Goal: Transaction & Acquisition: Purchase product/service

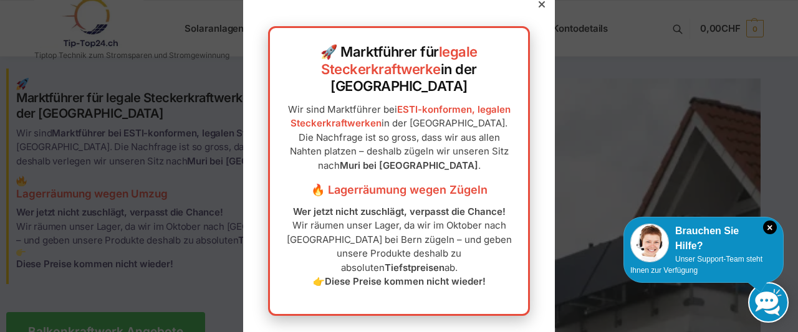
scroll to position [21, 0]
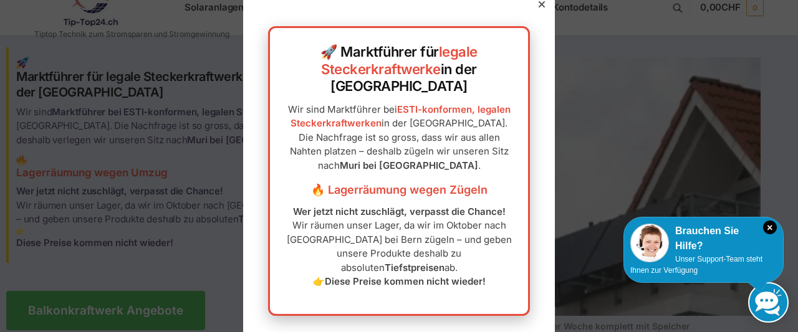
click at [542, 7] on icon at bounding box center [542, 4] width 6 height 6
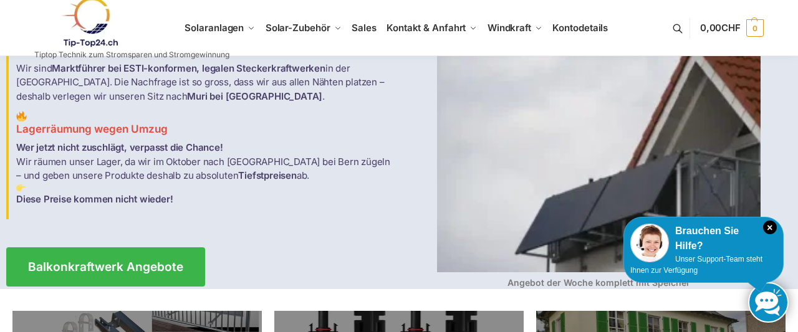
scroll to position [0, 0]
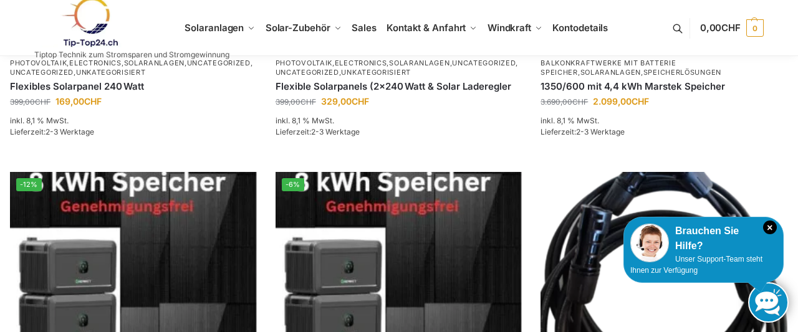
scroll to position [692, 0]
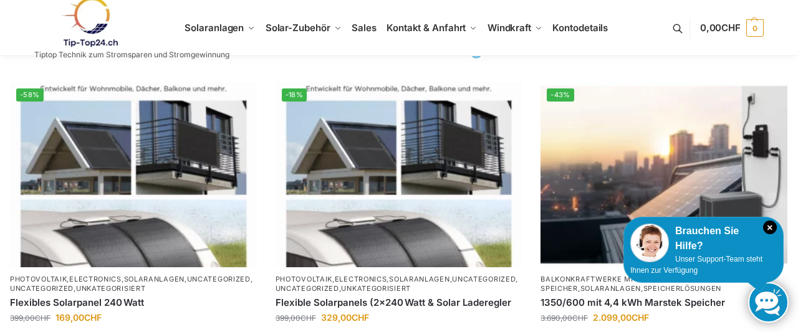
scroll to position [432, 0]
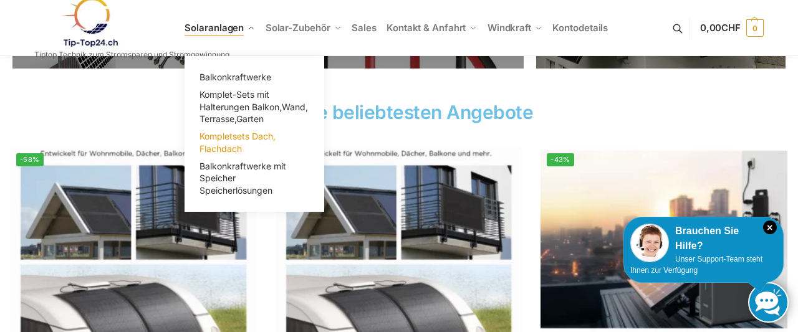
click at [241, 139] on span "Kompletsets Dach, Flachdach" at bounding box center [238, 142] width 76 height 23
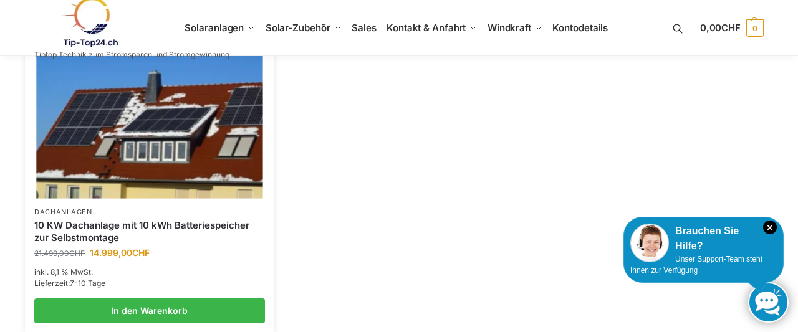
scroll to position [713, 0]
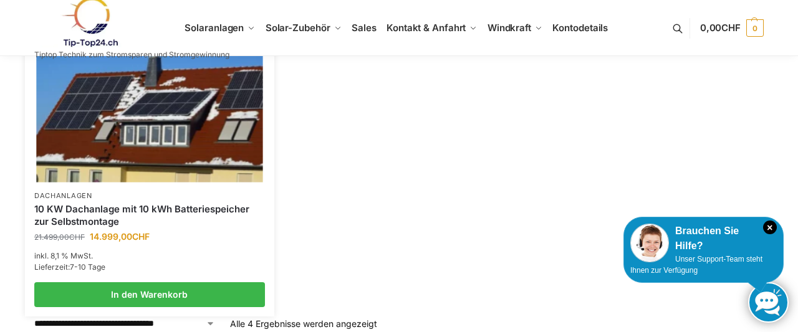
click at [100, 215] on link "10 KW Dachanlage mit 10 kWh Batteriespeicher zur Selbstmontage" at bounding box center [149, 215] width 231 height 24
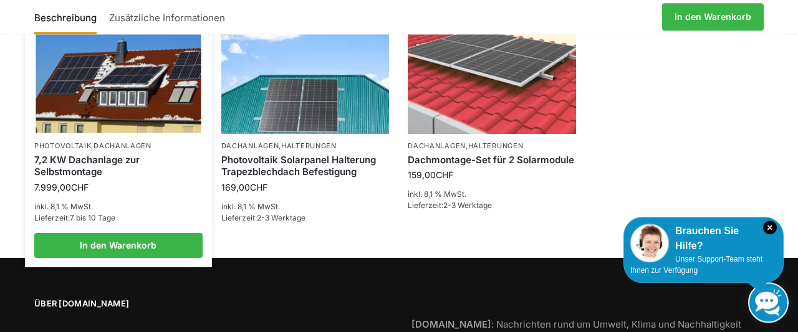
scroll to position [1405, 0]
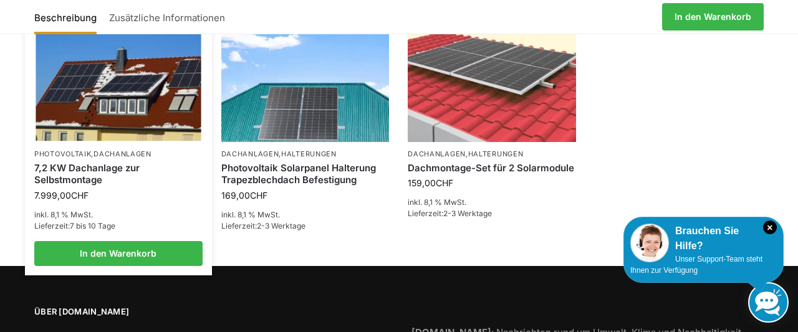
click at [90, 171] on link "7,2 KW Dachanlage zur Selbstmontage" at bounding box center [118, 174] width 168 height 24
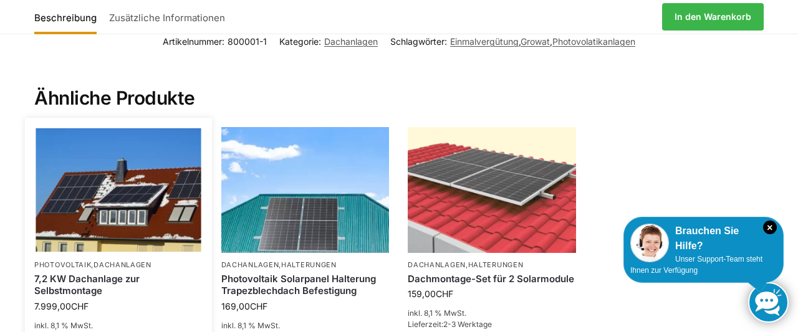
scroll to position [1381, 0]
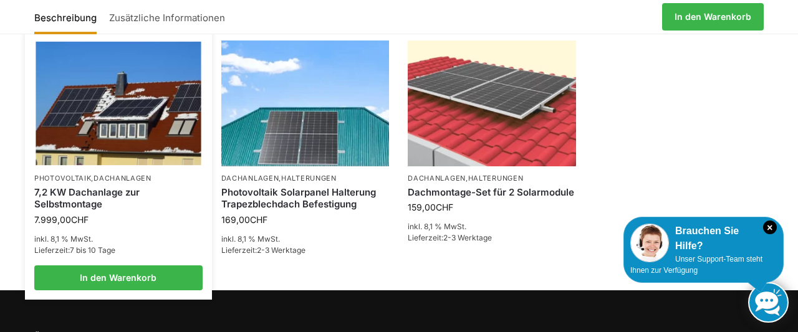
click at [93, 192] on link "7,2 KW Dachanlage zur Selbstmontage" at bounding box center [118, 198] width 168 height 24
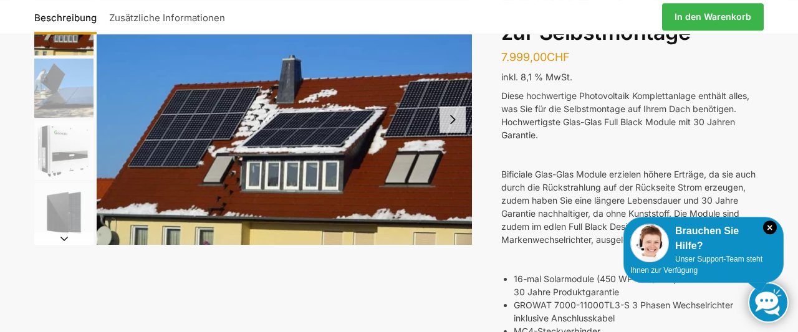
scroll to position [108, 0]
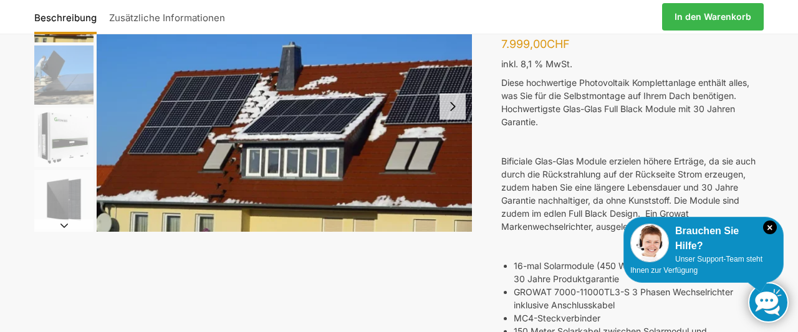
click at [455, 107] on button "Next slide" at bounding box center [453, 107] width 26 height 26
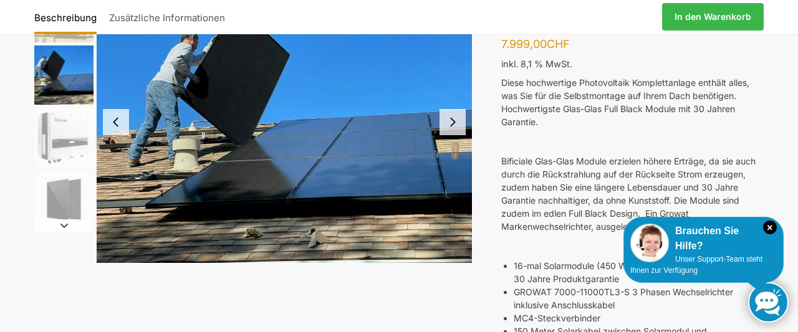
click at [451, 118] on button "Next slide" at bounding box center [453, 122] width 26 height 26
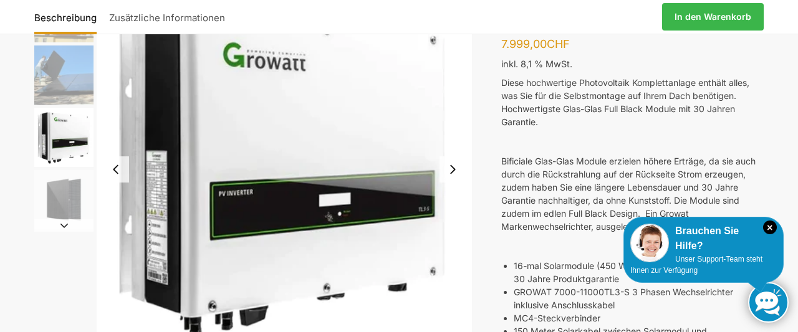
click at [452, 168] on button "Next slide" at bounding box center [453, 170] width 26 height 26
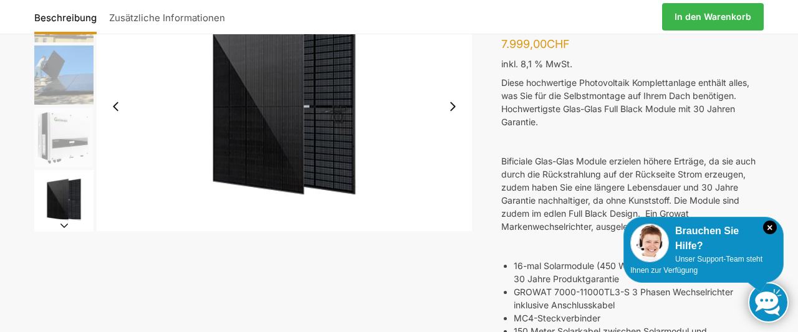
click at [450, 107] on button "Next slide" at bounding box center [453, 107] width 26 height 26
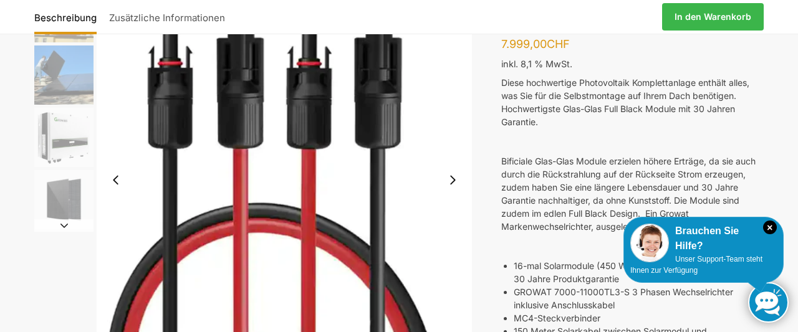
click at [452, 179] on button "Next slide" at bounding box center [453, 180] width 26 height 26
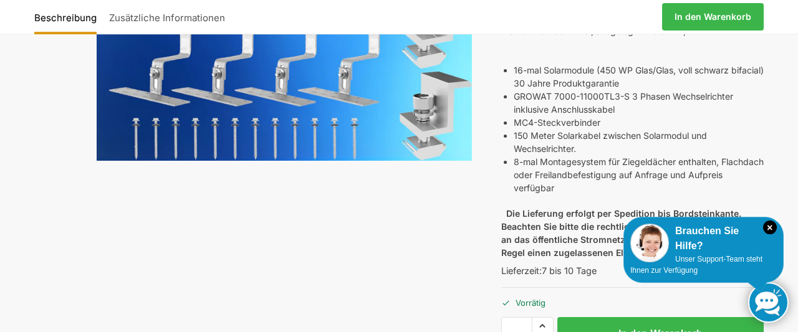
scroll to position [238, 0]
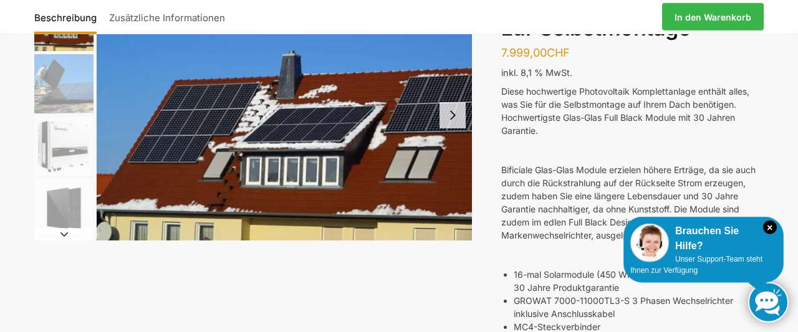
scroll to position [65, 0]
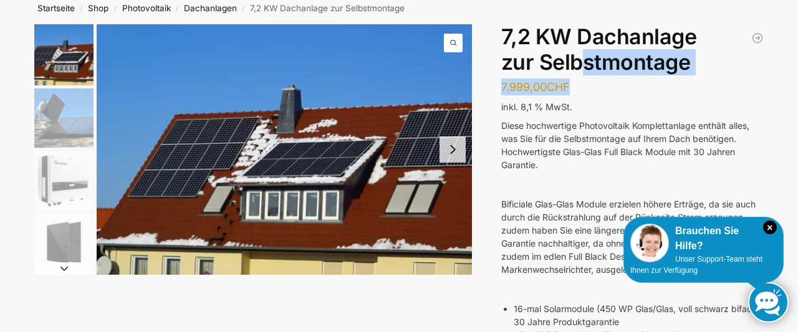
drag, startPoint x: 581, startPoint y: 85, endPoint x: 571, endPoint y: 84, distance: 9.4
click at [571, 84] on div "Dachmontage-Set für 2 Solarmodule 159,00 CHF 7,2 KW Dachanlage zur Selbstmontag…" at bounding box center [632, 331] width 263 height 614
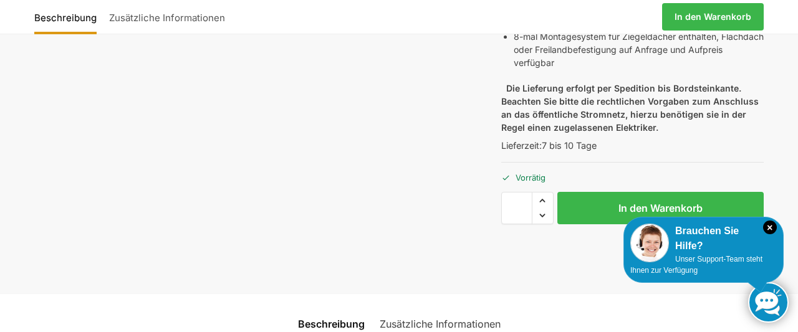
scroll to position [475, 0]
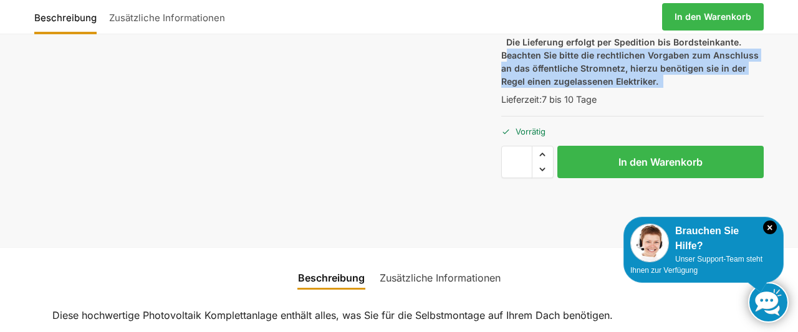
drag, startPoint x: 506, startPoint y: 58, endPoint x: 669, endPoint y: 80, distance: 164.2
click at [670, 80] on p "Die Lieferung erfolgt per Spedition bis Bordsteinkante. Beachten Sie bitte die …" at bounding box center [632, 62] width 263 height 52
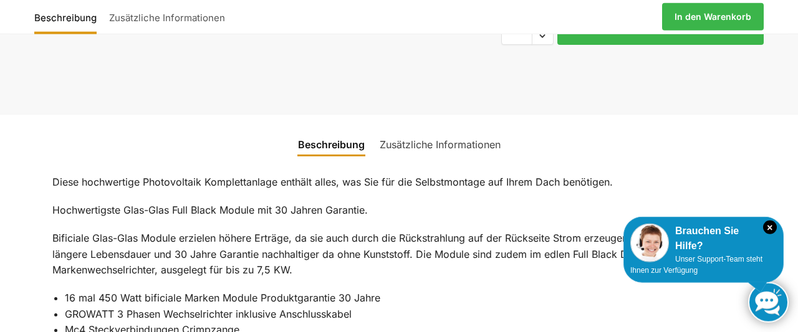
scroll to position [649, 0]
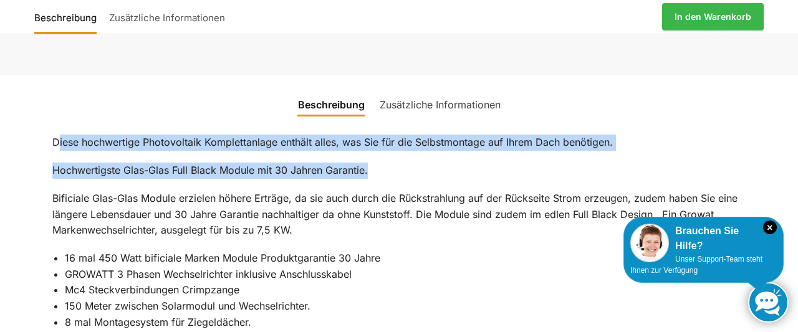
drag, startPoint x: 60, startPoint y: 145, endPoint x: 399, endPoint y: 161, distance: 339.0
click at [398, 162] on div "Diese hochwertige Photovoltaik Komplettanlage enthält alles, was Sie für die Se…" at bounding box center [399, 290] width 746 height 340
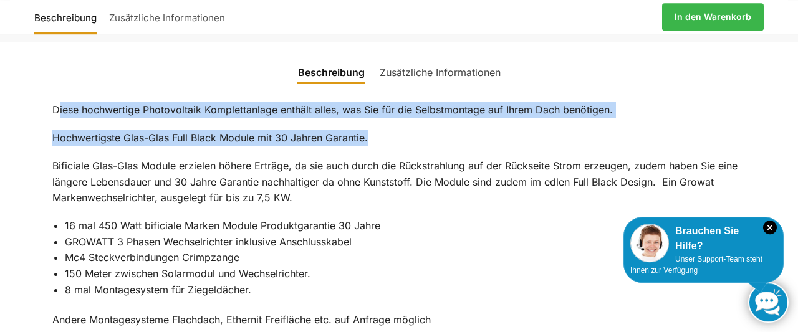
scroll to position [735, 0]
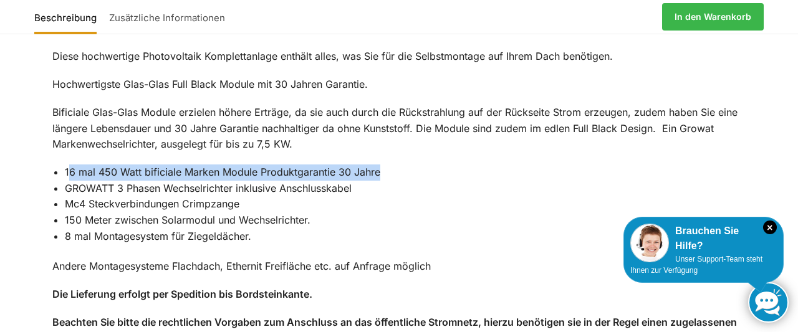
drag, startPoint x: 67, startPoint y: 172, endPoint x: 400, endPoint y: 159, distance: 333.3
click at [400, 159] on div "Diese hochwertige Photovoltaik Komplettanlage enthält alles, was Sie für die Se…" at bounding box center [399, 204] width 746 height 340
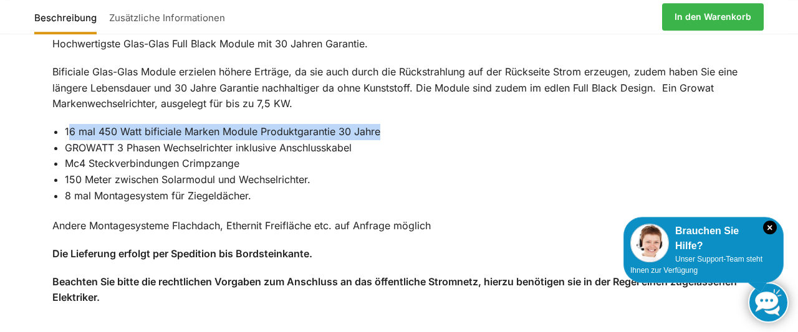
scroll to position [799, 0]
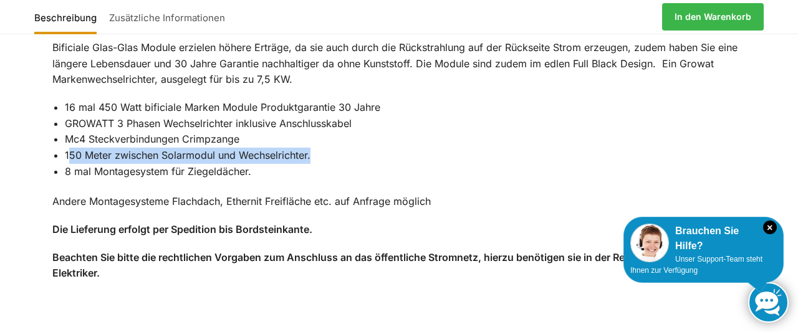
drag, startPoint x: 69, startPoint y: 158, endPoint x: 288, endPoint y: 171, distance: 219.3
click at [333, 155] on li "150 Meter zwischen Solarmodul und Wechselrichter." at bounding box center [406, 156] width 682 height 16
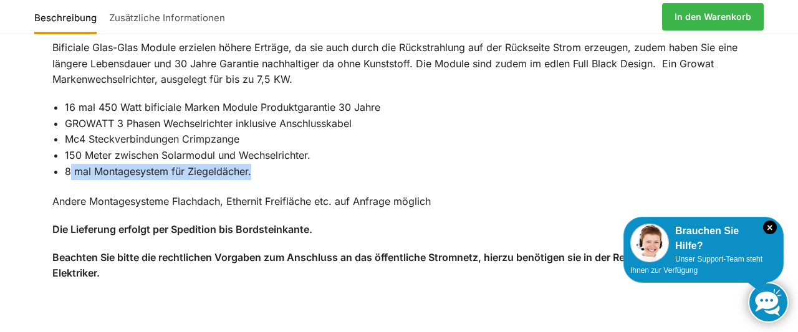
drag, startPoint x: 78, startPoint y: 175, endPoint x: 279, endPoint y: 170, distance: 200.9
click at [277, 170] on li "8 mal Montagesystem für Ziegeldächer." at bounding box center [406, 172] width 682 height 16
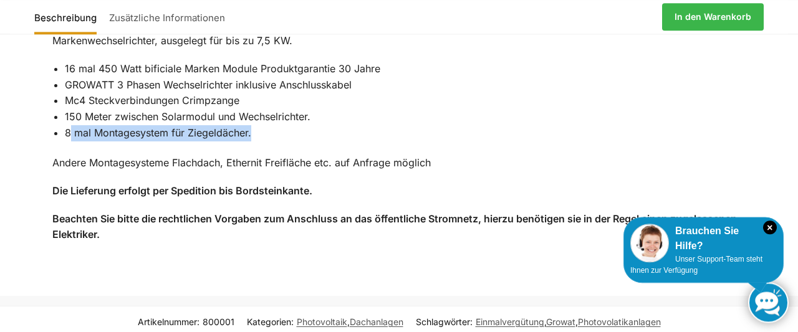
scroll to position [864, 0]
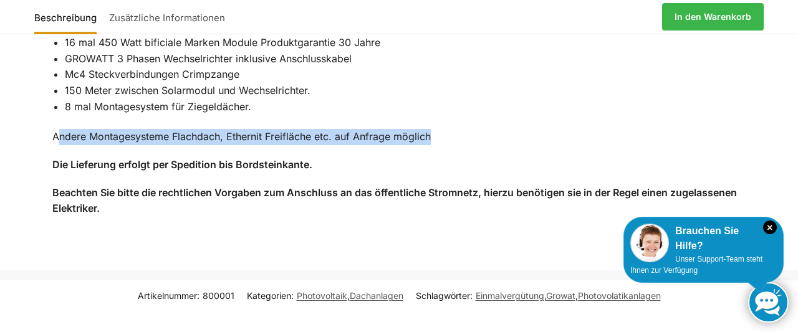
drag, startPoint x: 59, startPoint y: 140, endPoint x: 447, endPoint y: 133, distance: 388.6
click at [447, 133] on p "Andere Montagesysteme Flachdach, Ethernit Freifläche etc. auf Anfrage möglich" at bounding box center [399, 137] width 694 height 16
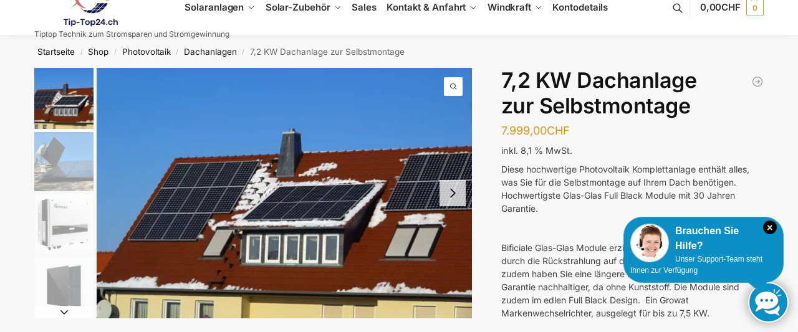
scroll to position [0, 0]
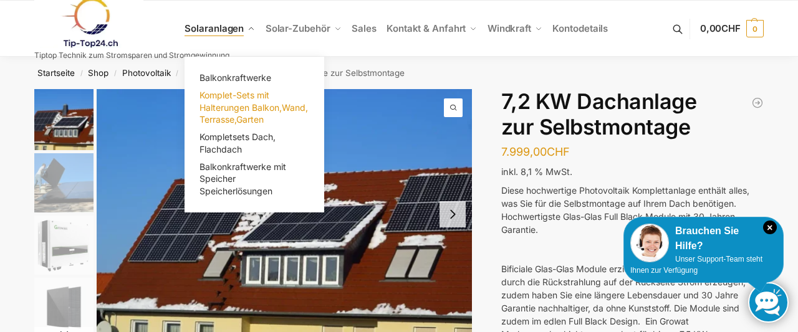
click at [241, 97] on span "Komplet-Sets mit Halterungen Balkon,Wand, Terrasse,Garten" at bounding box center [254, 107] width 109 height 35
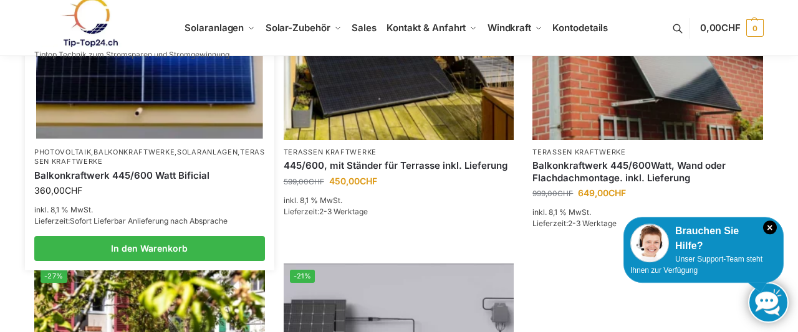
scroll to position [259, 0]
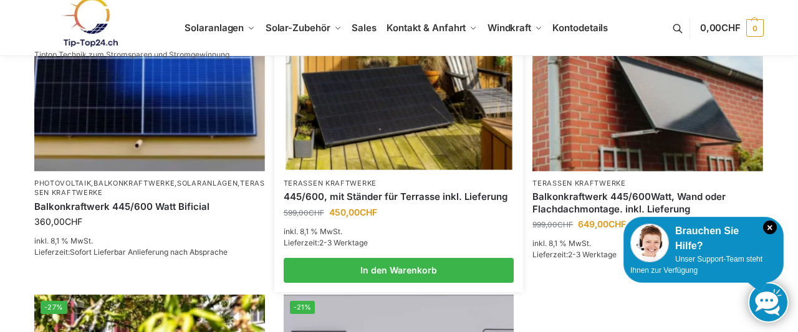
click at [304, 198] on link "445/600, mit Ständer für Terrasse inkl. Lieferung" at bounding box center [399, 197] width 231 height 12
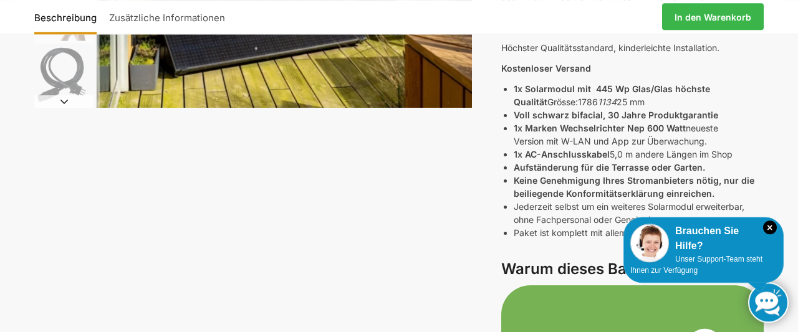
scroll to position [238, 0]
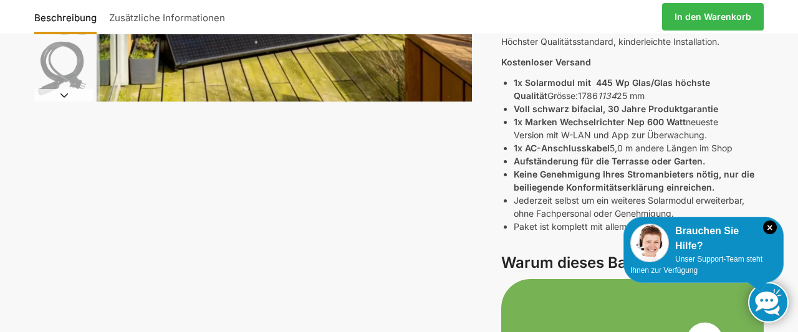
drag, startPoint x: 516, startPoint y: 109, endPoint x: 692, endPoint y: 96, distance: 175.7
click at [692, 96] on ul "1x Solarmodul mit 445 Wp Glas/Glas höchste Qualität Grösse: 1786 1134 25 mm Vol…" at bounding box center [639, 154] width 250 height 157
click at [726, 120] on li "1x Marken Wechselrichter Nep 600 Watt neueste Version mit W-LAN und App zur Übe…" at bounding box center [639, 128] width 250 height 26
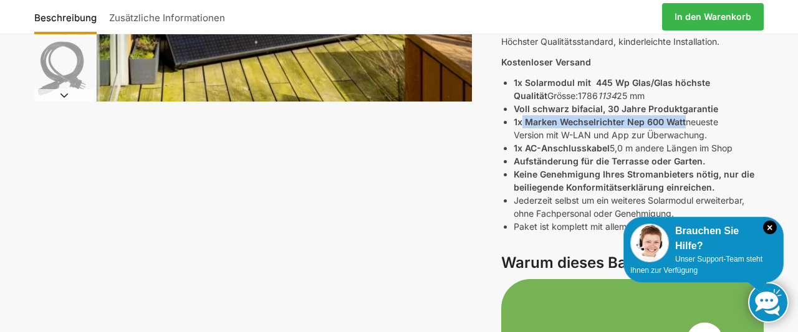
drag, startPoint x: 523, startPoint y: 125, endPoint x: 683, endPoint y: 125, distance: 160.9
click at [683, 125] on li "1x Marken Wechselrichter Nep 600 Watt neueste Version mit W-LAN und App zur Übe…" at bounding box center [639, 128] width 250 height 26
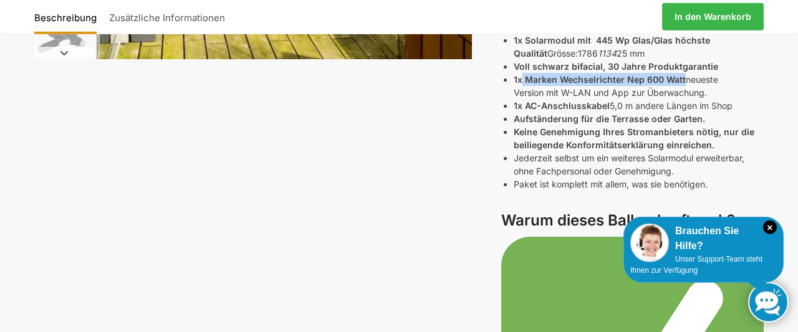
scroll to position [281, 0]
drag, startPoint x: 515, startPoint y: 104, endPoint x: 738, endPoint y: 106, distance: 222.6
click at [738, 106] on li "1x AC-Anschlusskabel 5,0 m andere Längen im Shop" at bounding box center [639, 105] width 250 height 13
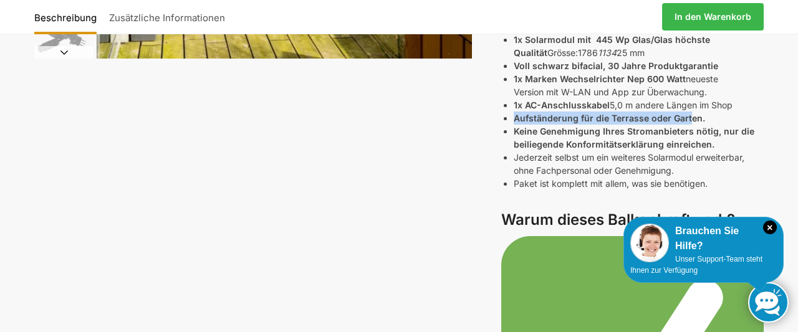
drag, startPoint x: 514, startPoint y: 120, endPoint x: 689, endPoint y: 119, distance: 174.6
click at [689, 119] on strong "Aufständerung für die Terrasse oder Garten." at bounding box center [609, 118] width 191 height 11
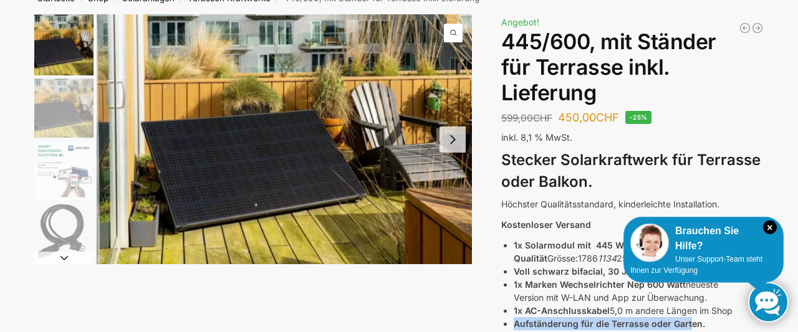
scroll to position [65, 0]
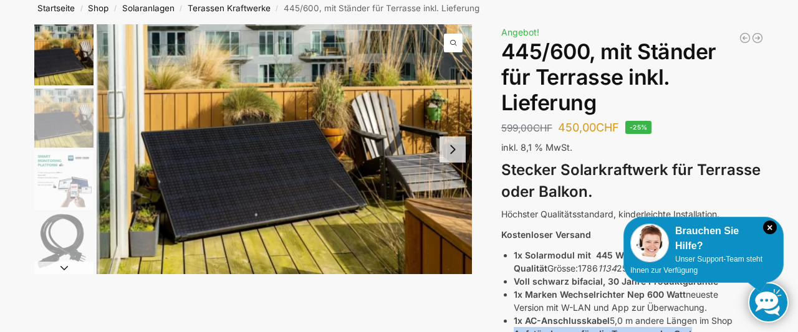
click at [456, 146] on button "Next slide" at bounding box center [453, 150] width 26 height 26
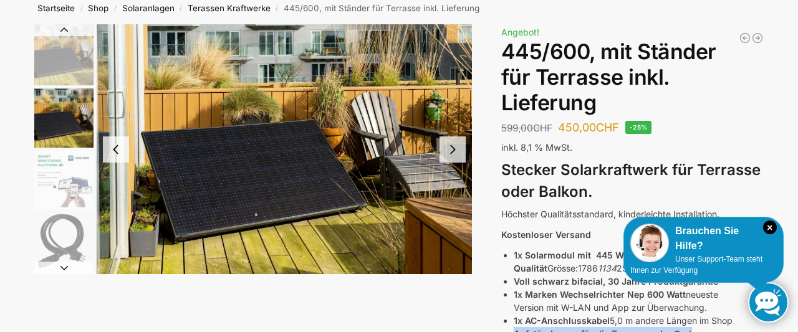
click at [456, 146] on button "Next slide" at bounding box center [453, 150] width 26 height 26
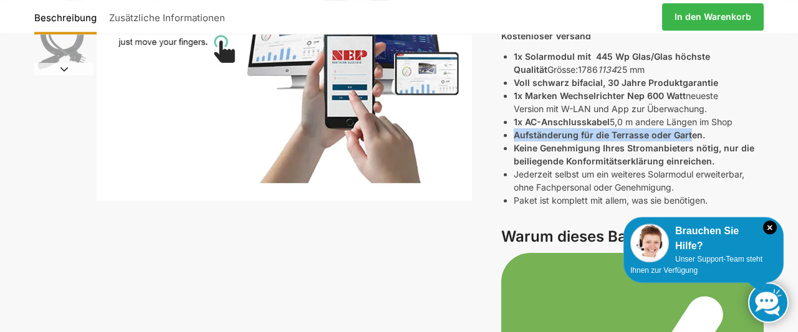
scroll to position [238, 0]
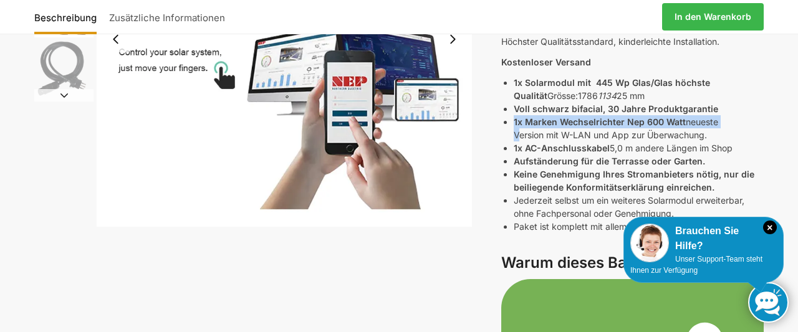
drag, startPoint x: 514, startPoint y: 123, endPoint x: 733, endPoint y: 123, distance: 218.9
click at [733, 123] on li "1x Marken Wechselrichter Nep 600 Watt neueste Version mit W-LAN und App zur Übe…" at bounding box center [639, 128] width 250 height 26
copy li "1x Marken Wechselrichter Nep 600 Watt neueste"
drag, startPoint x: 717, startPoint y: 130, endPoint x: 511, endPoint y: 128, distance: 205.8
click at [514, 128] on li "1x Marken Wechselrichter Nep 600 Watt neueste Version mit W-LAN und App zur Übe…" at bounding box center [639, 128] width 250 height 26
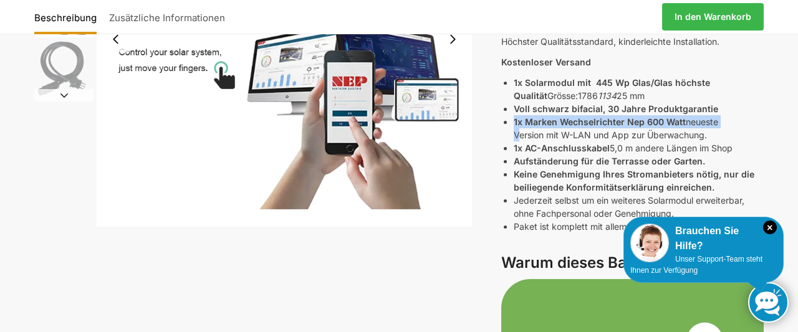
copy li "1x Marken Wechselrichter Nep 600 Watt neueste Version mit W-LAN und App zur Übe…"
